Goal: Information Seeking & Learning: Learn about a topic

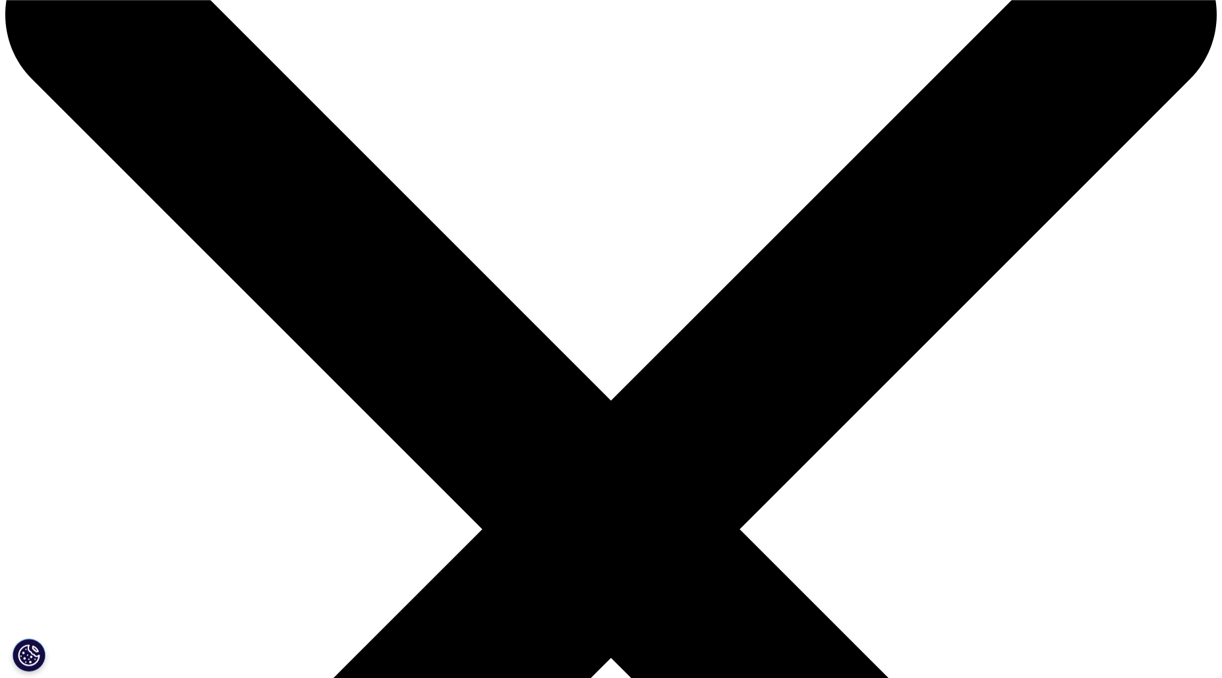
scroll to position [95, 0]
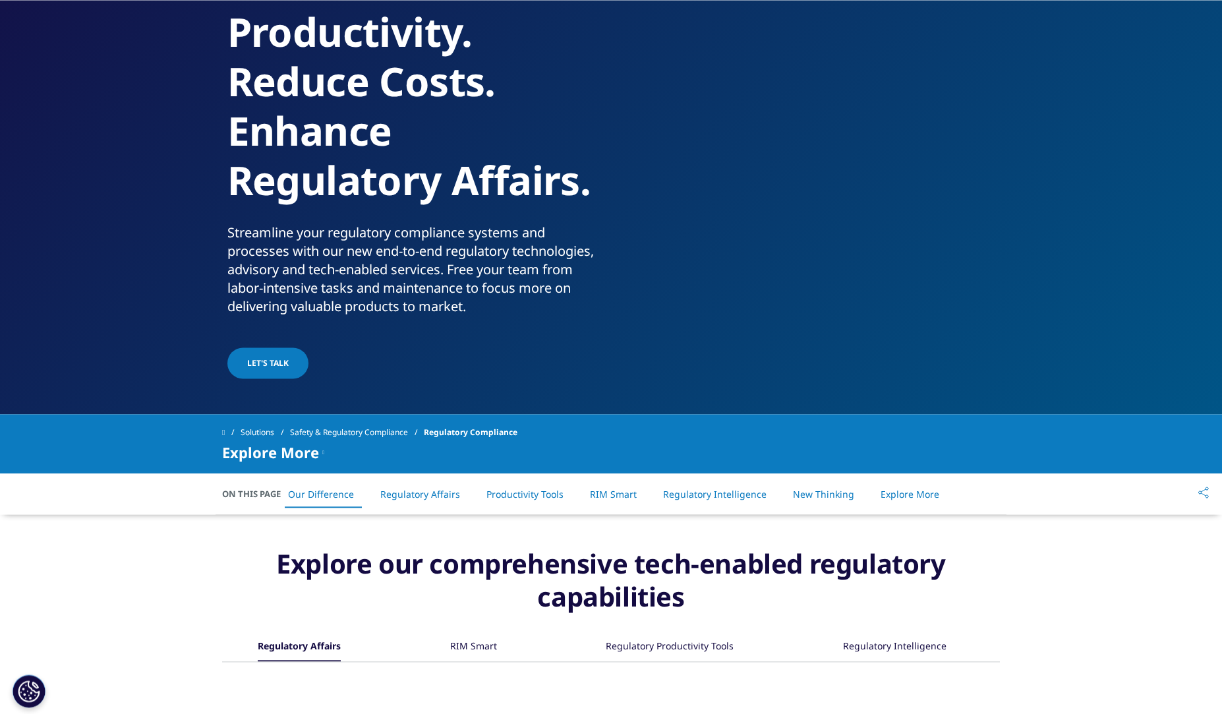
scroll to position [182, 0]
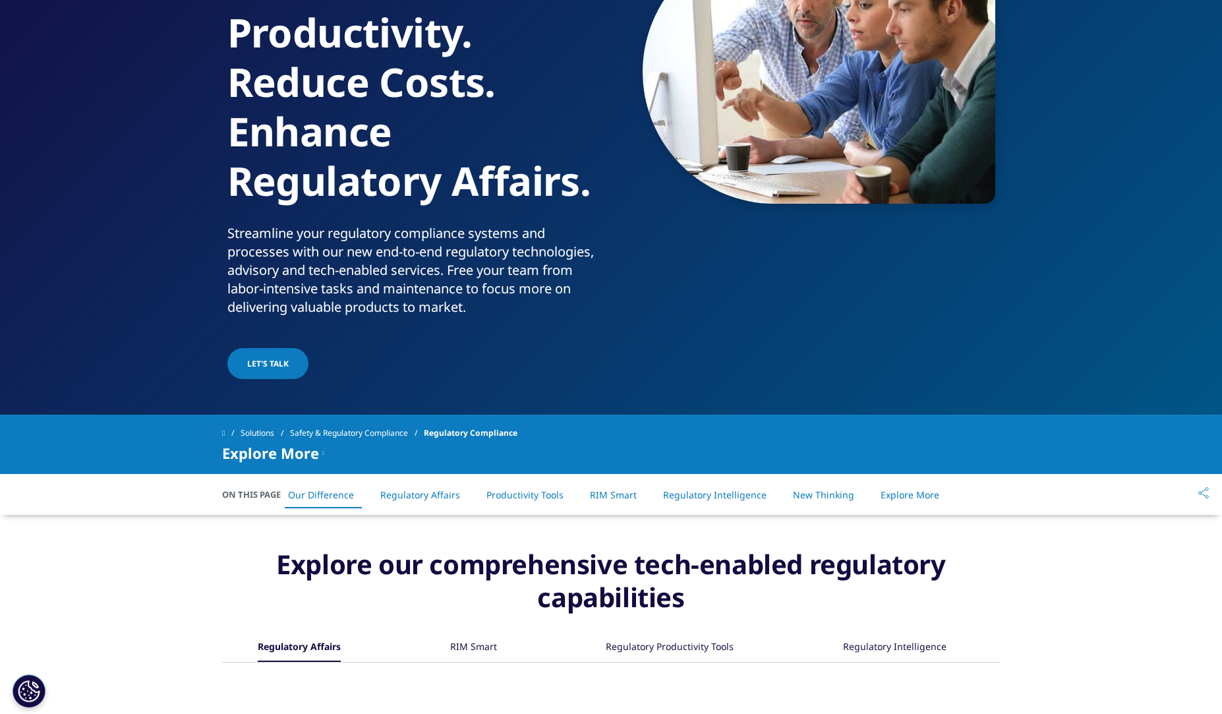
click at [424, 494] on link "Regulatory Affairs" at bounding box center [420, 494] width 80 height 13
